Goal: Book appointment/travel/reservation

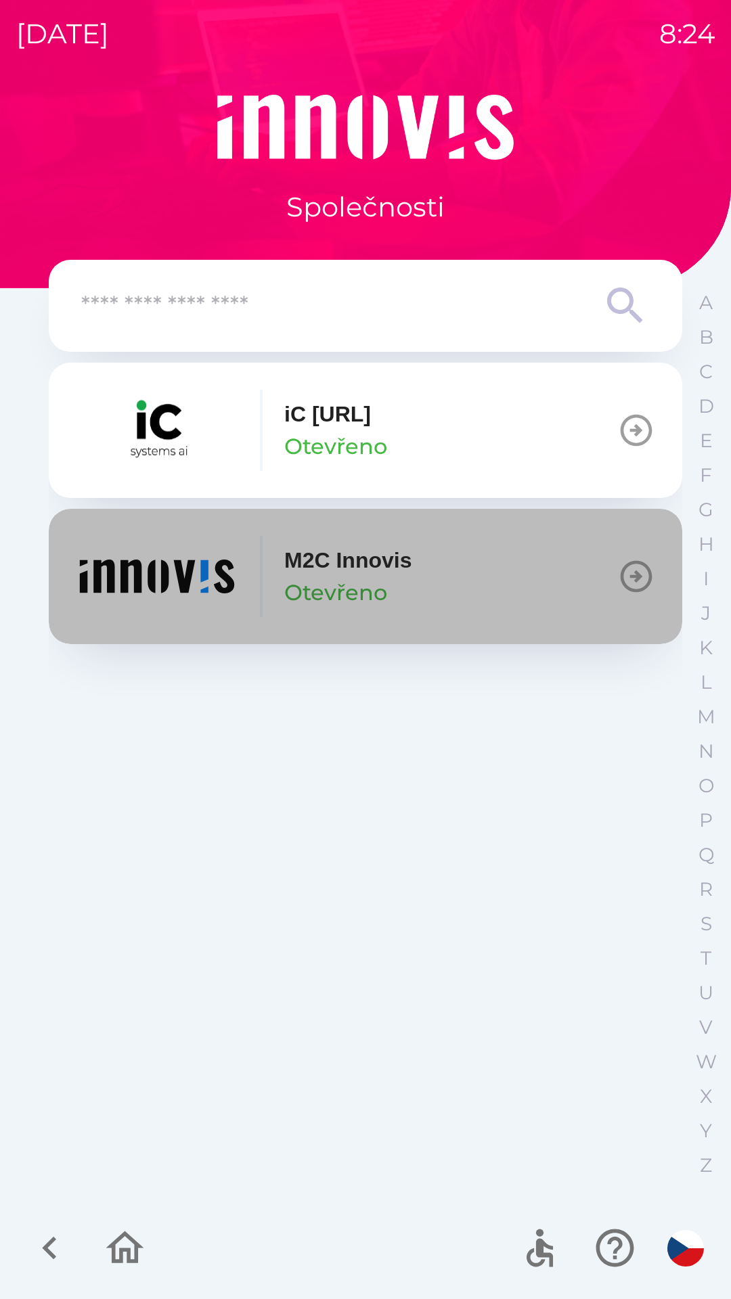
click at [346, 585] on p "Otevřeno" at bounding box center [335, 592] width 103 height 32
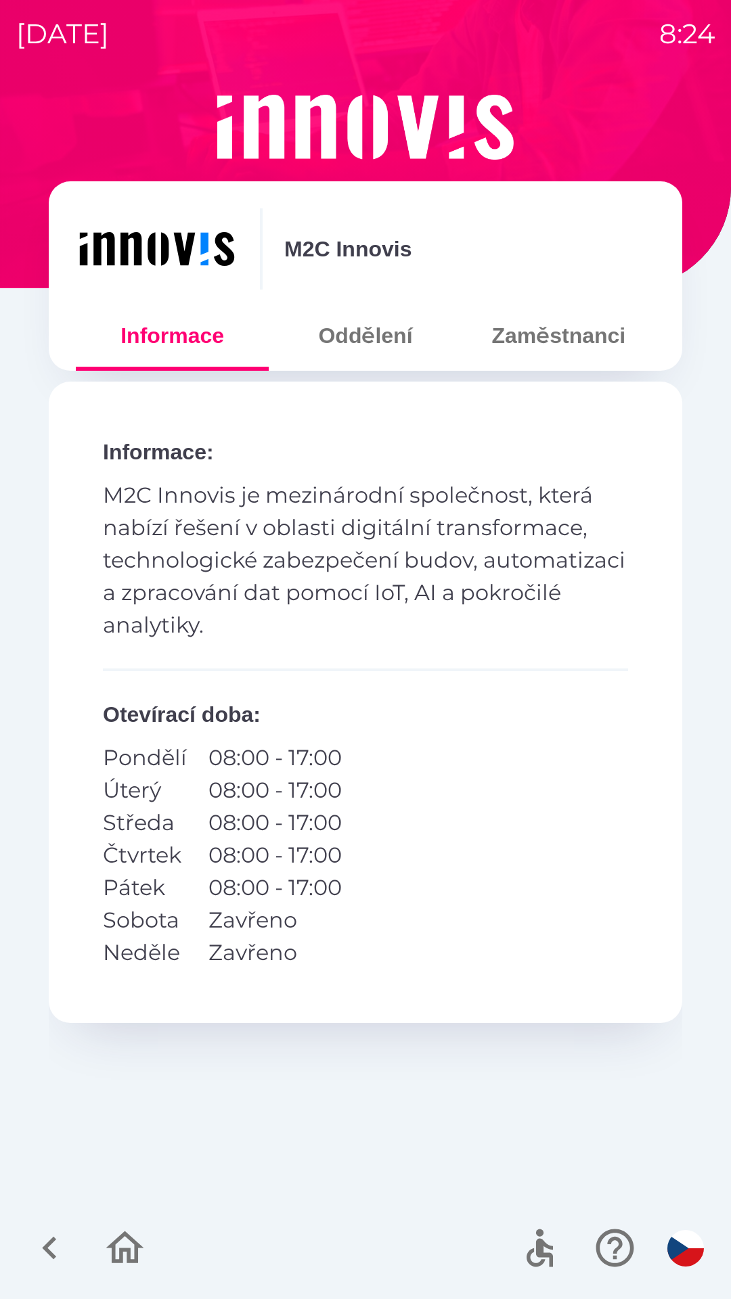
click at [372, 335] on button "Oddělení" at bounding box center [365, 335] width 193 height 49
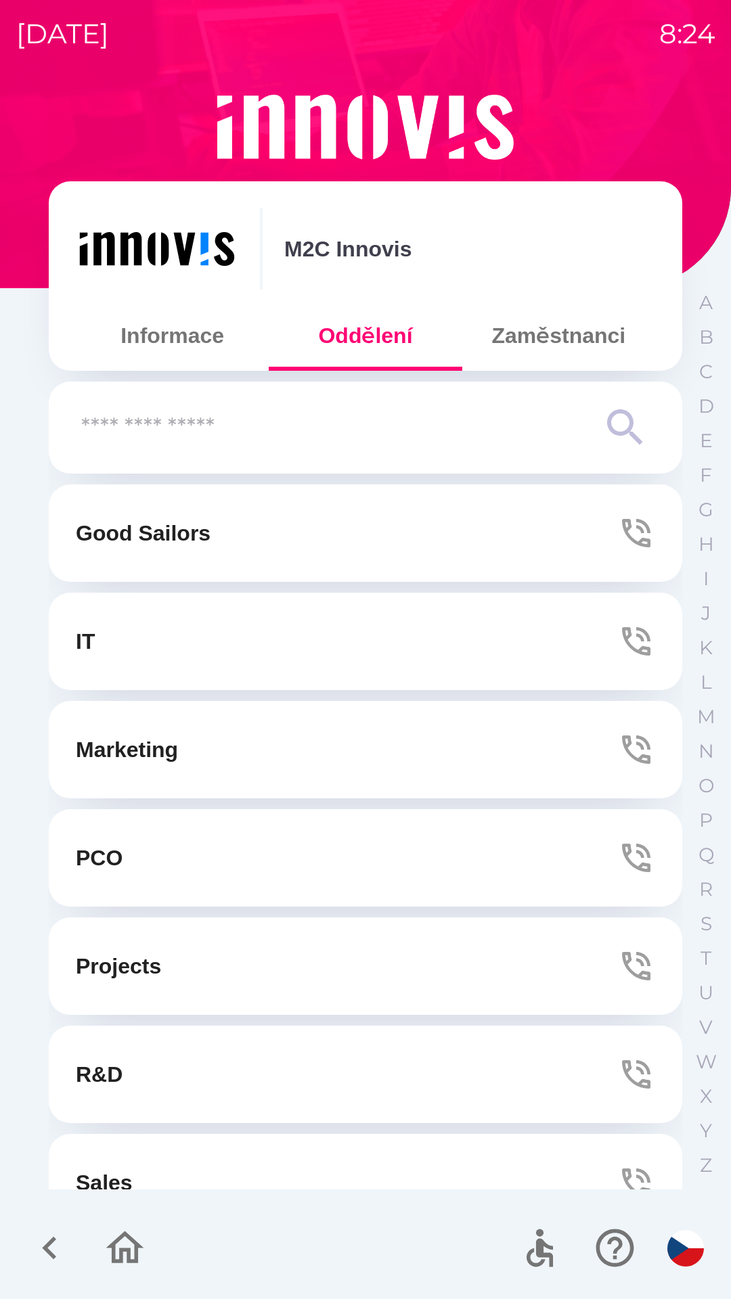
click at [354, 650] on button "IT" at bounding box center [365, 641] width 633 height 97
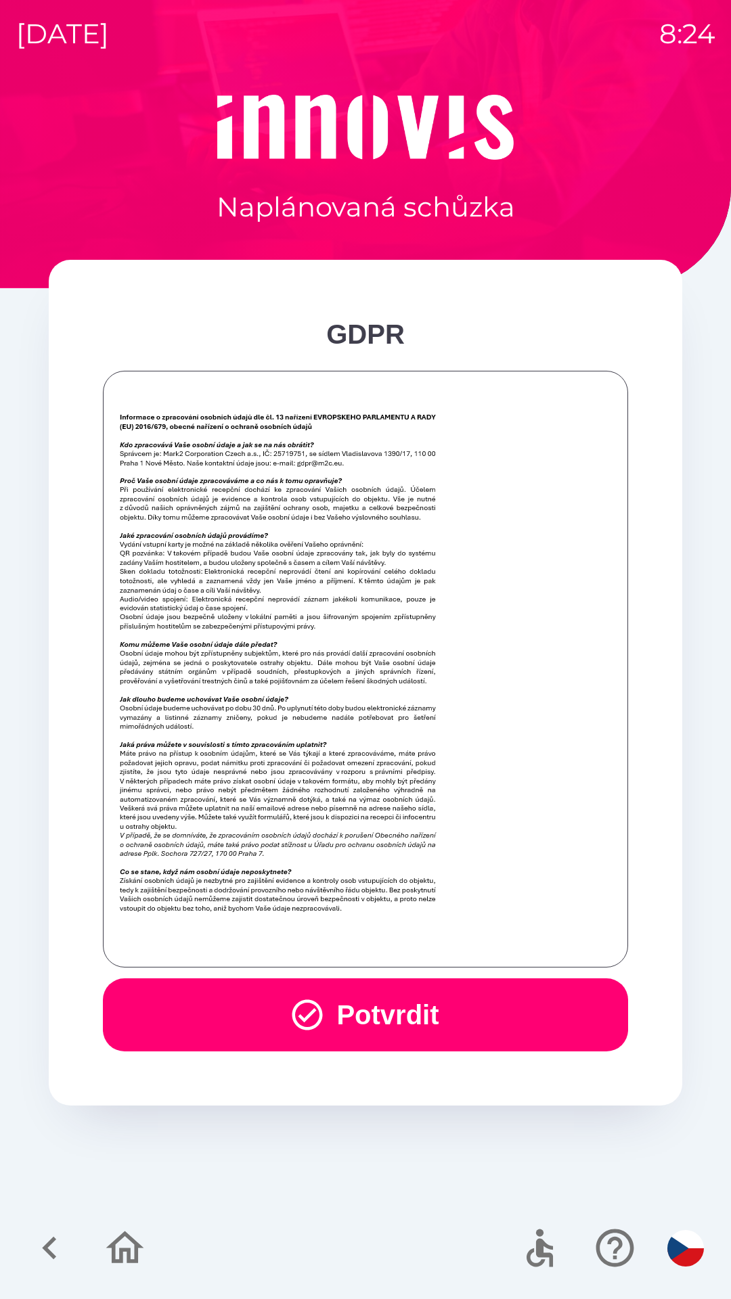
click at [315, 998] on icon "button" at bounding box center [307, 1015] width 37 height 37
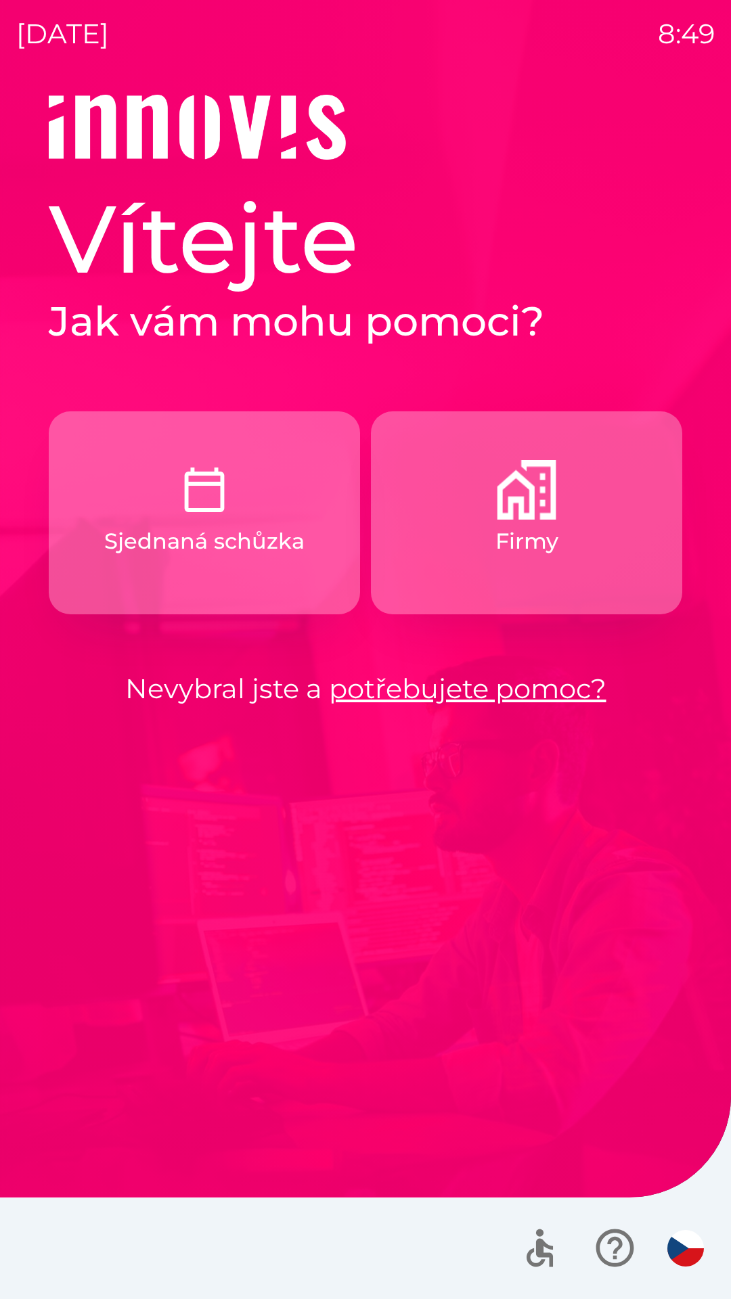
click at [532, 538] on p "Firmy" at bounding box center [526, 541] width 63 height 32
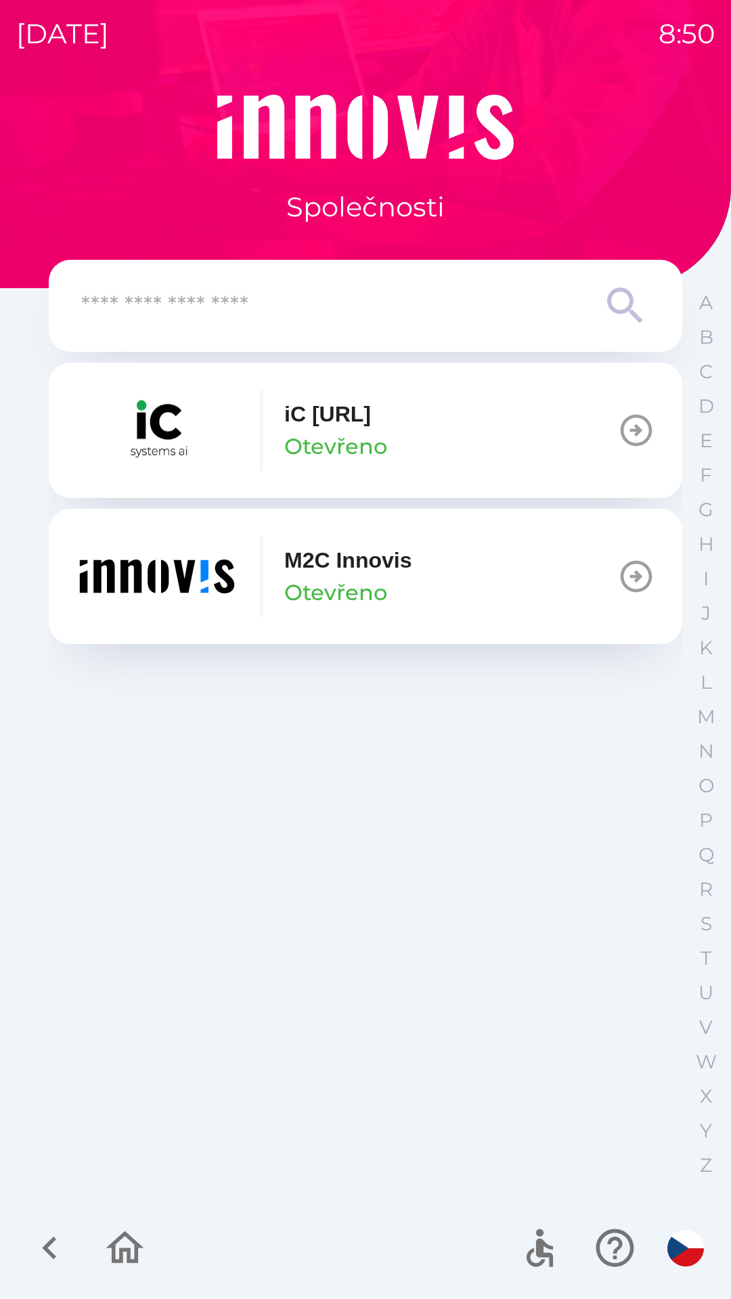
click at [233, 302] on input "text" at bounding box center [338, 306] width 514 height 37
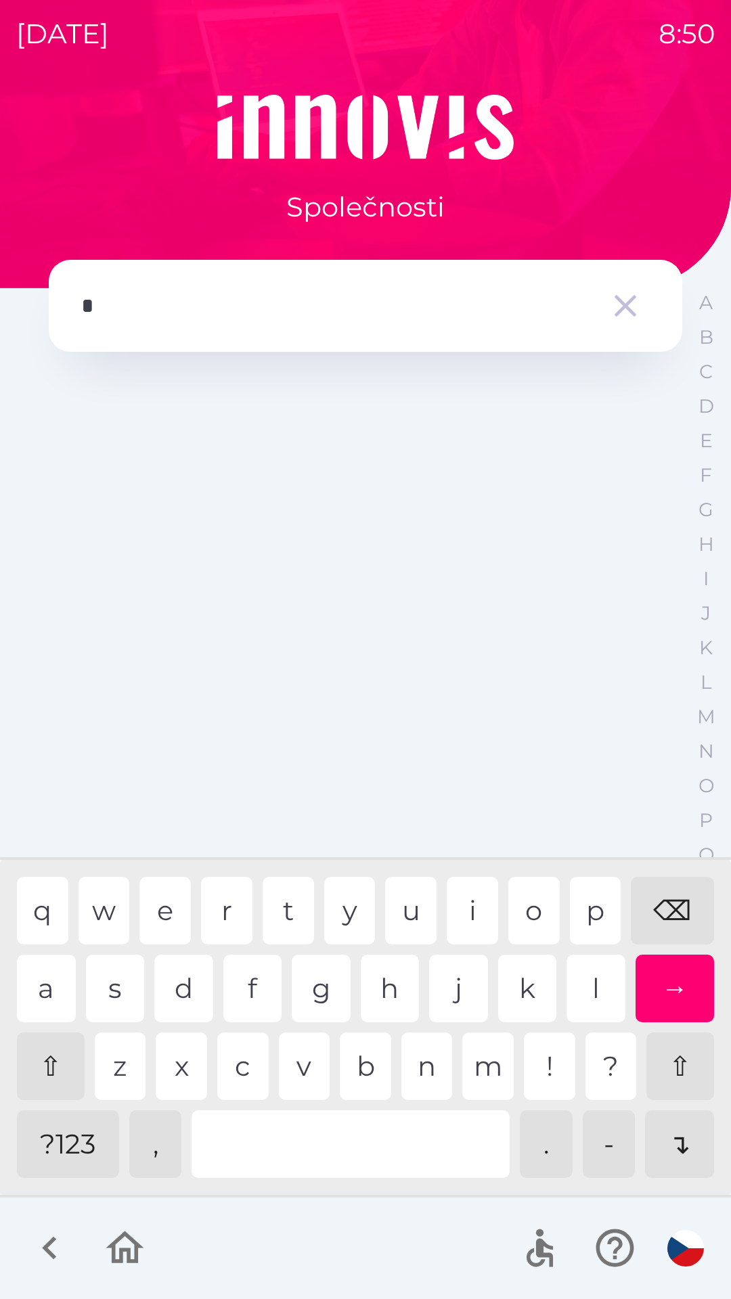
click at [311, 992] on div "g" at bounding box center [321, 989] width 59 height 68
click at [386, 994] on div "h" at bounding box center [390, 989] width 59 height 68
type input "*"
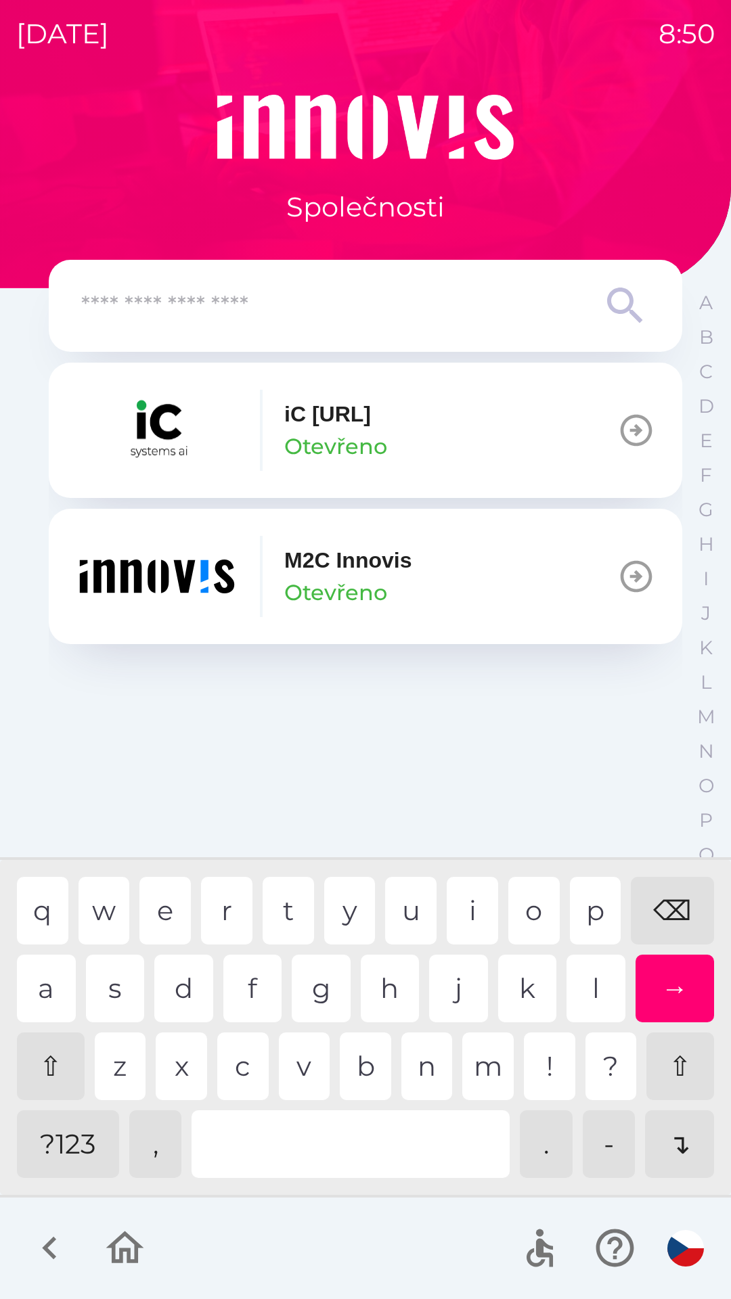
click at [683, 911] on div "⌫" at bounding box center [672, 911] width 83 height 68
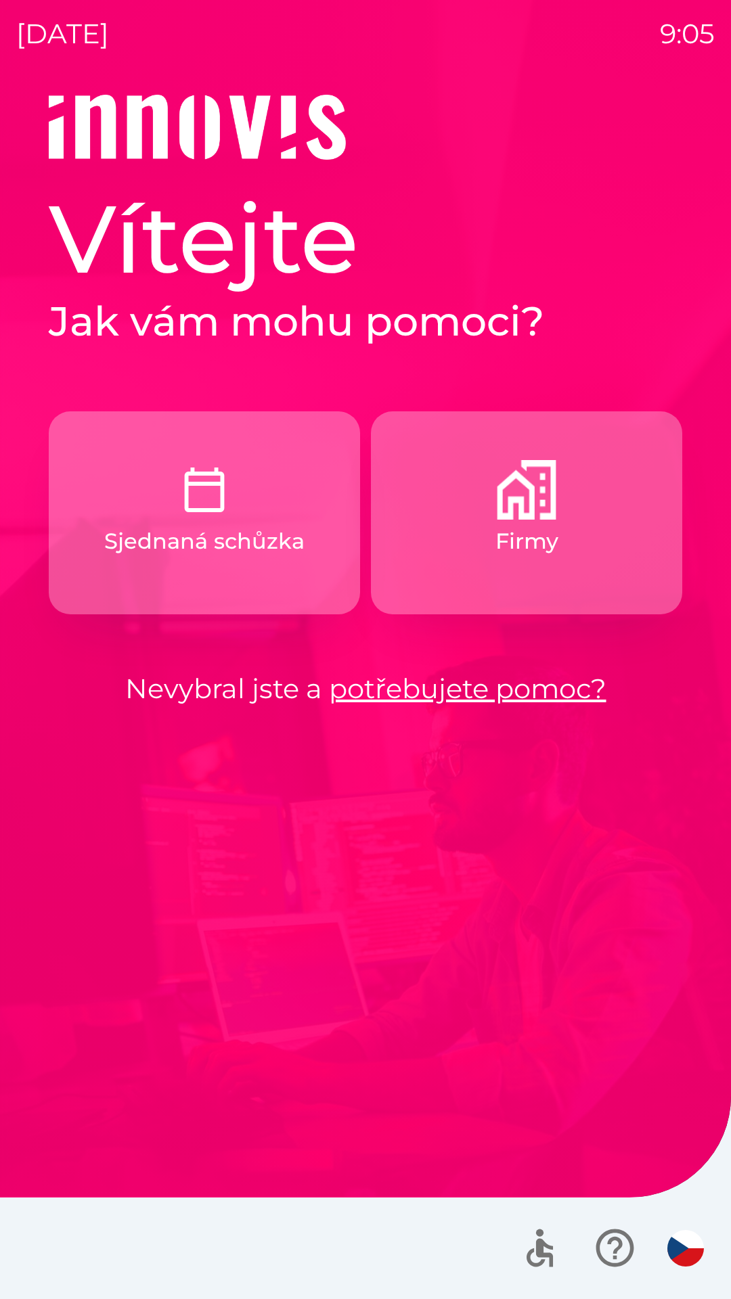
click at [574, 523] on button "Firmy" at bounding box center [526, 512] width 311 height 203
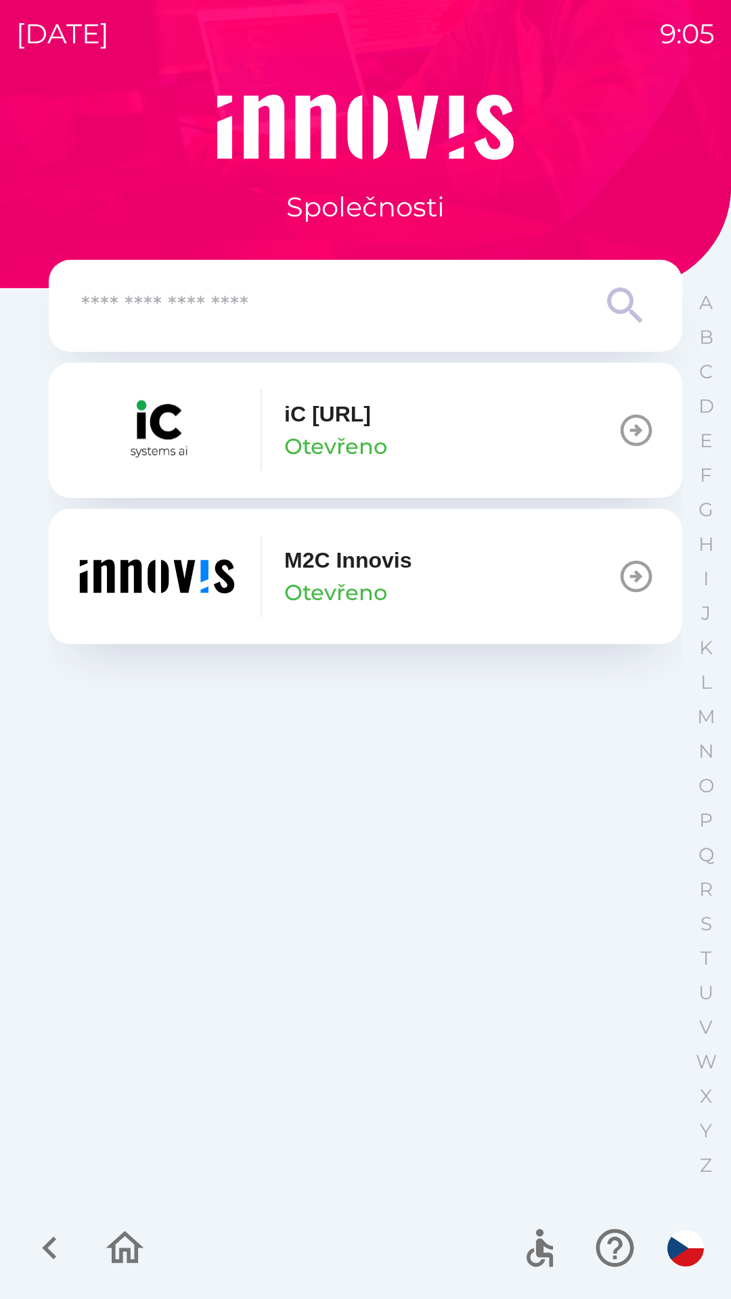
click at [452, 579] on button "M2C Innovis Otevřeno" at bounding box center [365, 576] width 633 height 135
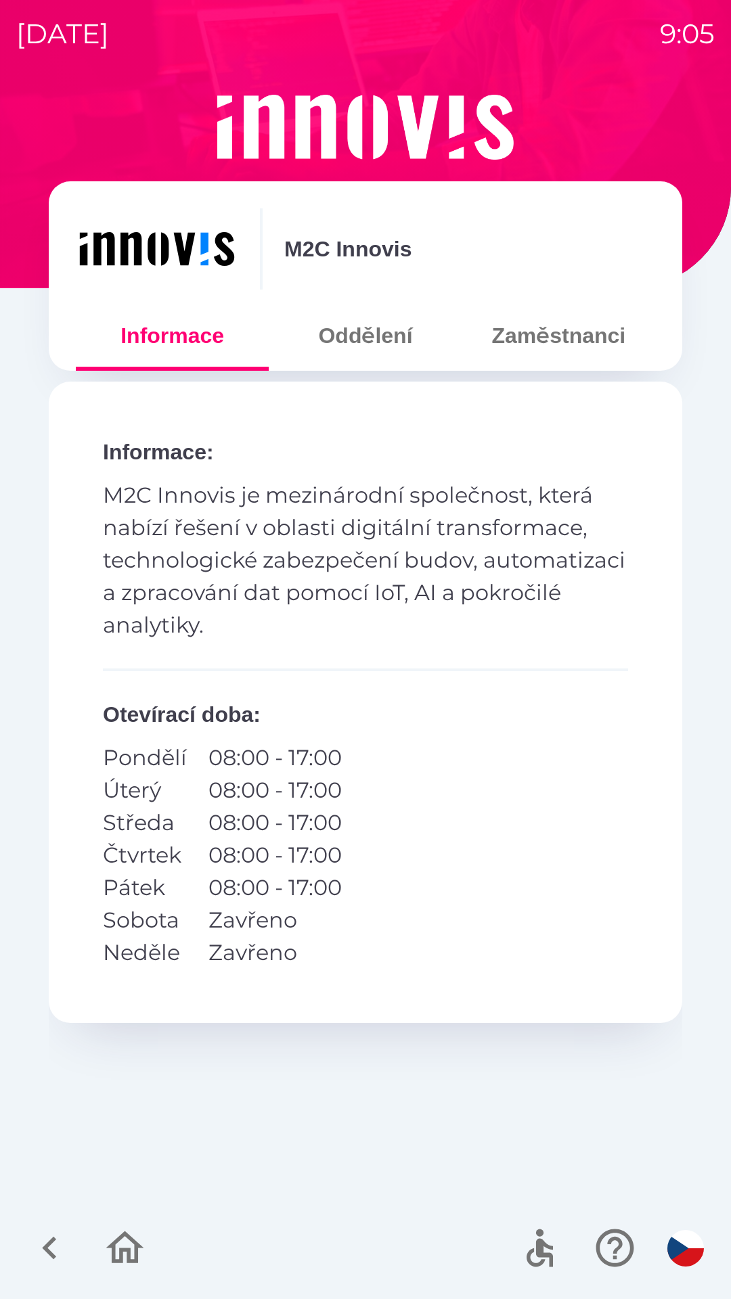
click at [559, 345] on button "Zaměstnanci" at bounding box center [558, 335] width 193 height 49
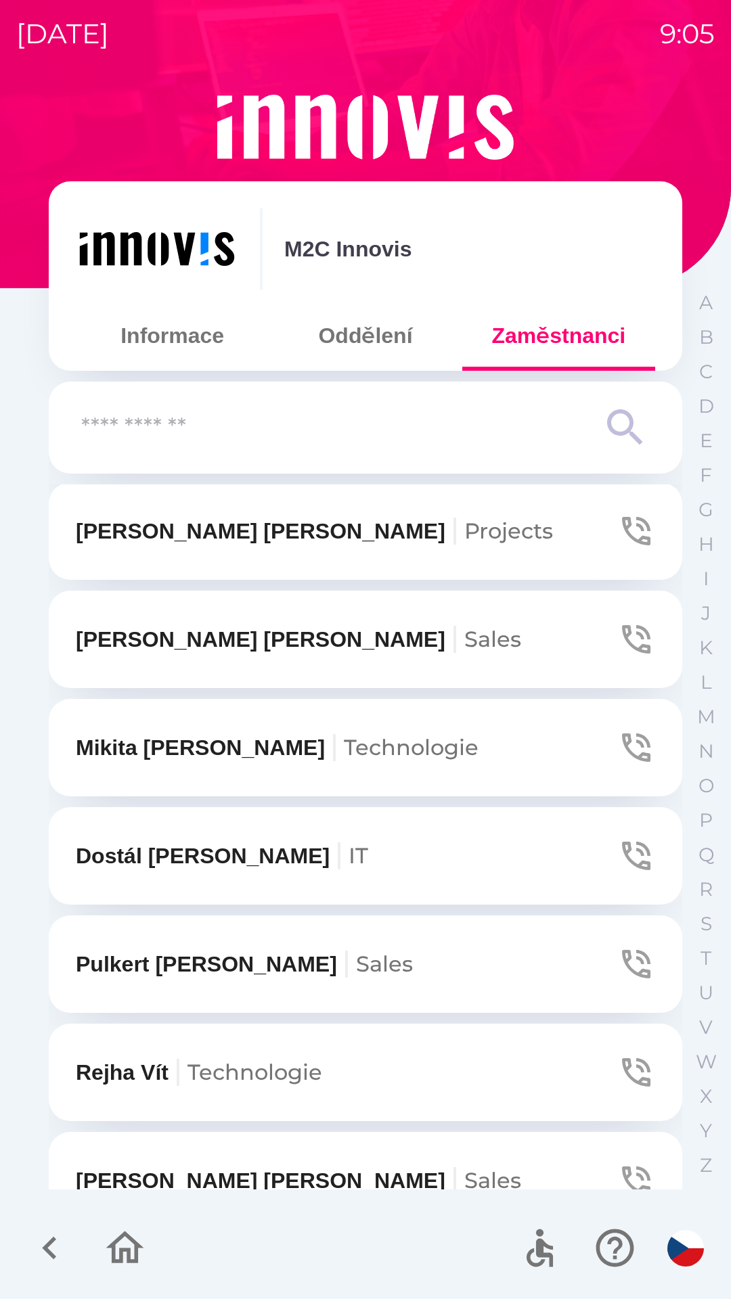
scroll to position [254, 0]
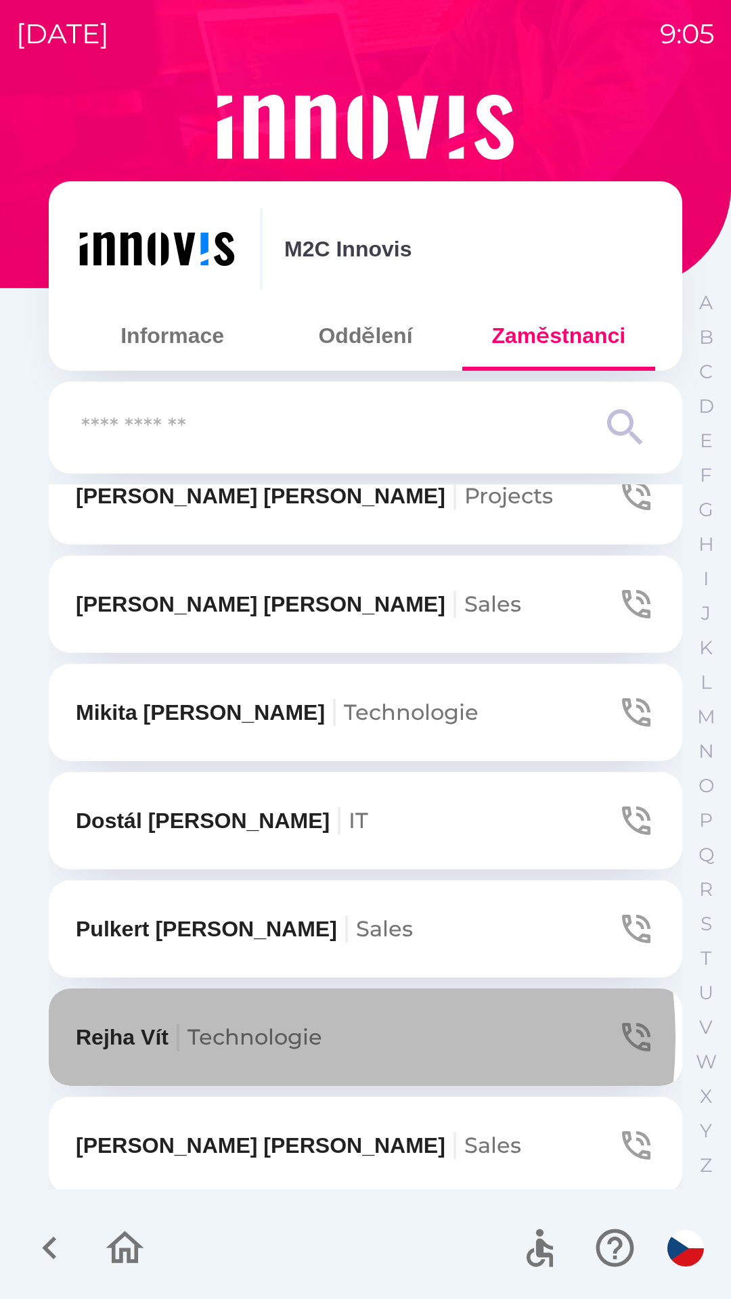
click at [229, 1038] on span "Technologie" at bounding box center [254, 1037] width 135 height 26
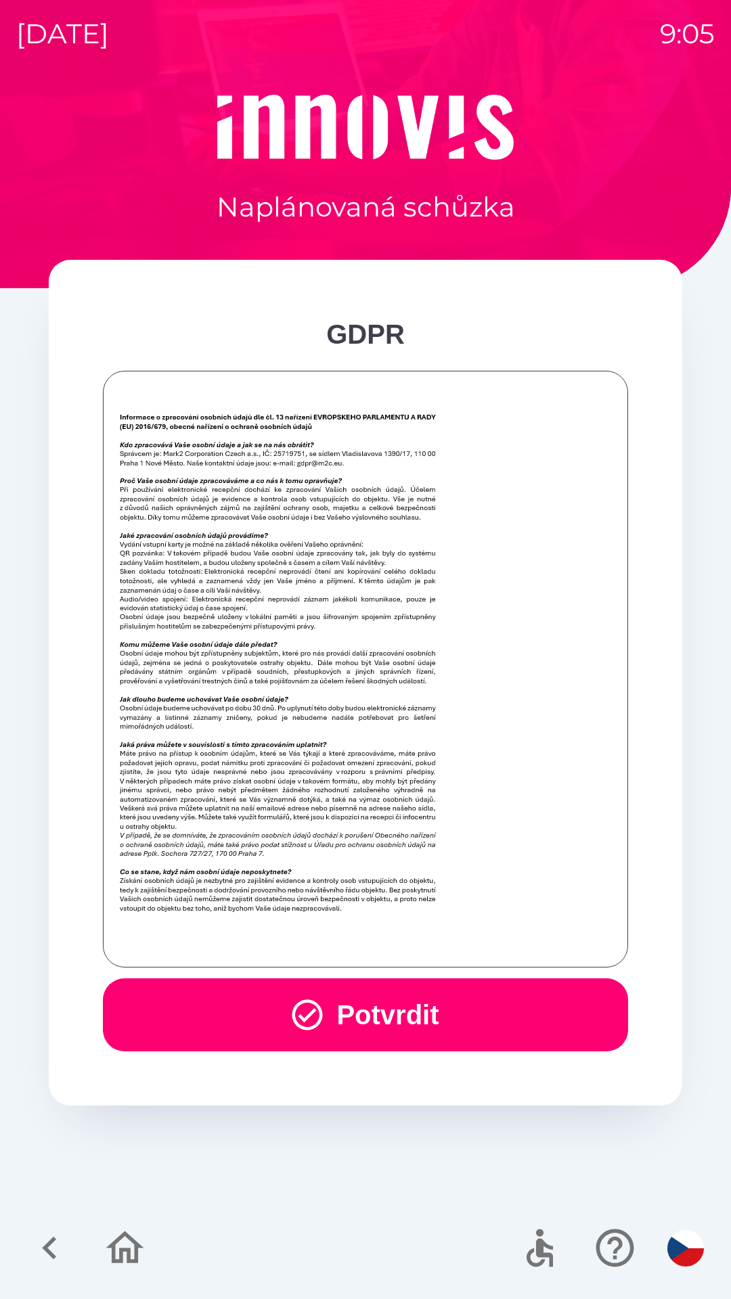
click at [425, 1006] on button "Potvrdit" at bounding box center [365, 1014] width 525 height 73
